Goal: Find specific page/section: Find specific page/section

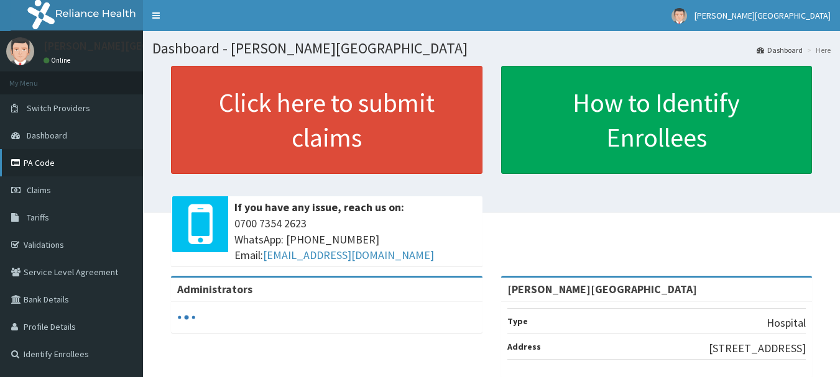
click at [71, 163] on link "PA Code" at bounding box center [71, 162] width 143 height 27
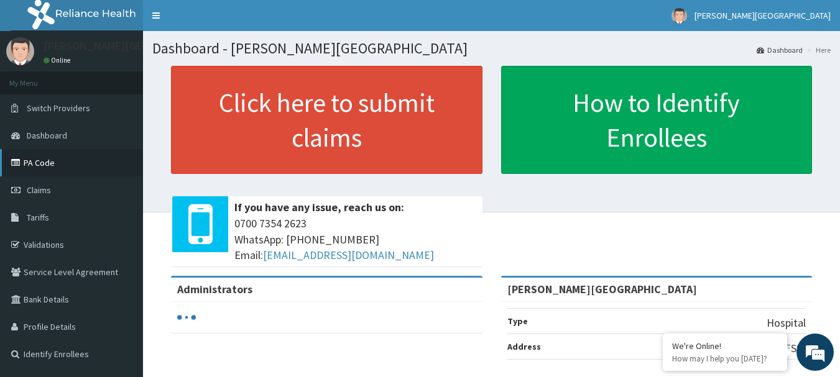
click at [48, 157] on link "PA Code" at bounding box center [71, 162] width 143 height 27
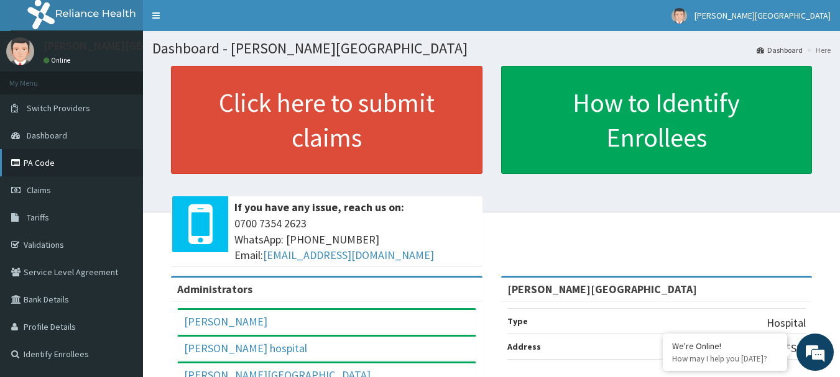
click at [91, 163] on link "PA Code" at bounding box center [71, 162] width 143 height 27
click at [122, 162] on link "PA Code" at bounding box center [71, 162] width 143 height 27
click at [72, 169] on link "PA Code" at bounding box center [71, 162] width 143 height 27
